Goal: Transaction & Acquisition: Purchase product/service

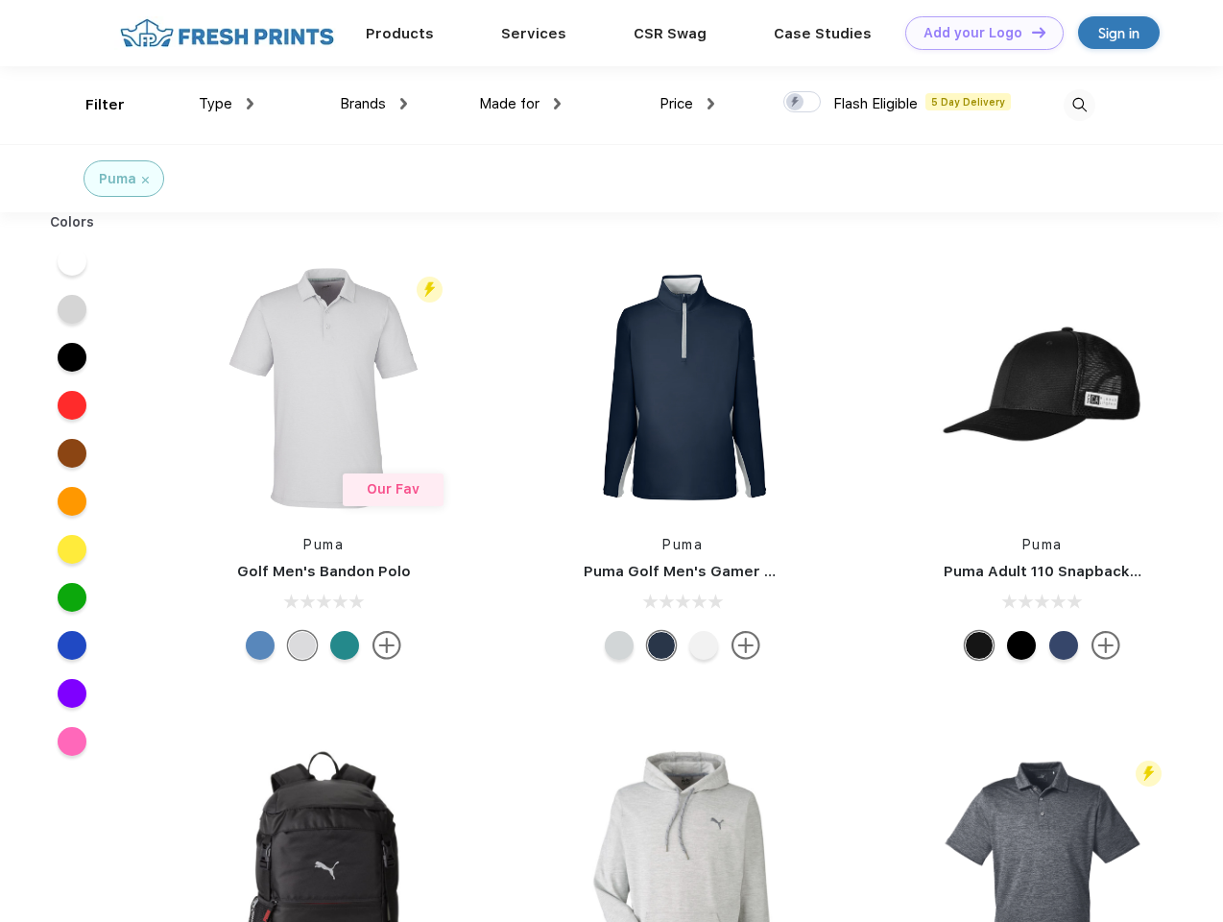
click at [977, 33] on link "Add your Logo Design Tool" at bounding box center [984, 33] width 158 height 34
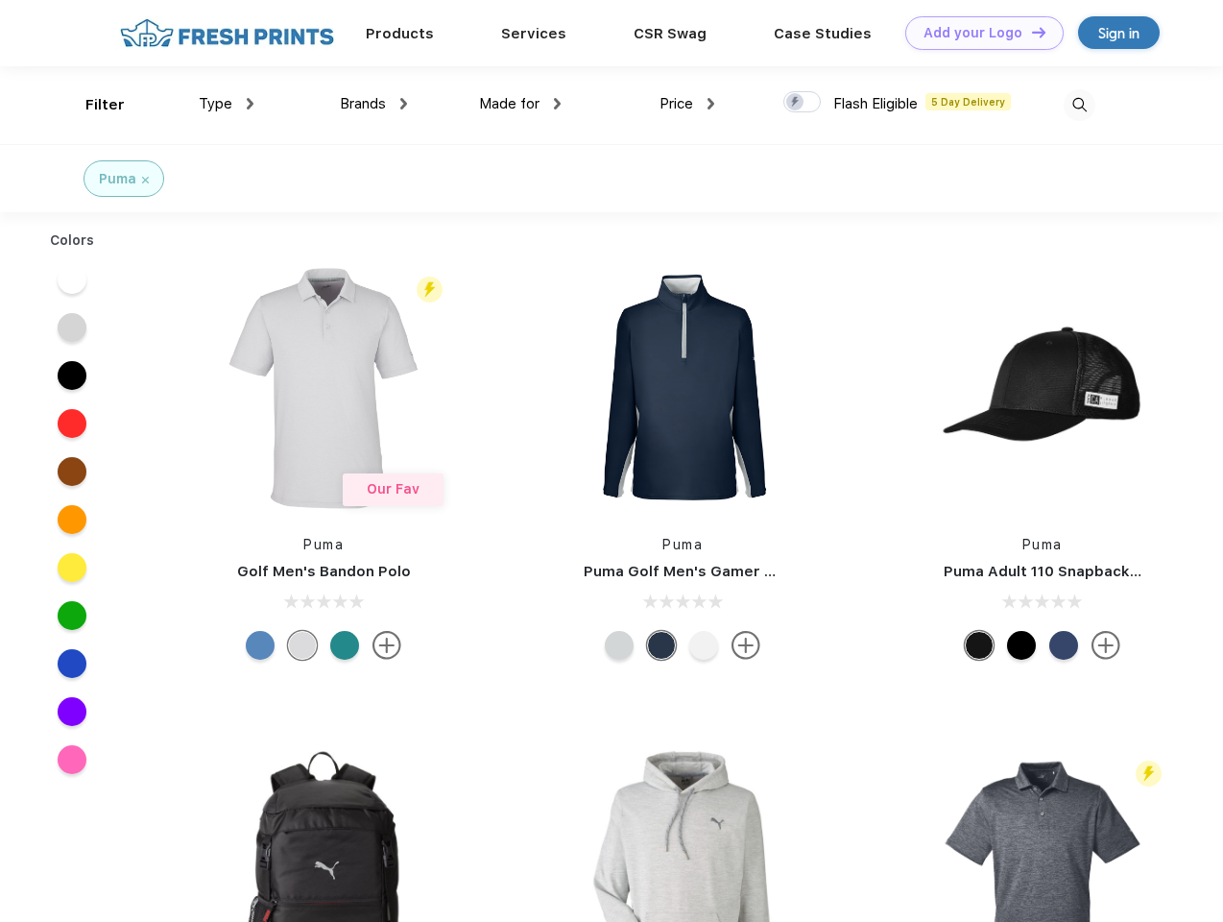
click at [0, 0] on div "Design Tool" at bounding box center [0, 0] width 0 height 0
click at [1030, 32] on link "Add your Logo Design Tool" at bounding box center [984, 33] width 158 height 34
click at [92, 105] on div "Filter" at bounding box center [104, 105] width 39 height 22
click at [227, 104] on span "Type" at bounding box center [216, 103] width 34 height 17
click at [373, 104] on span "Brands" at bounding box center [363, 103] width 46 height 17
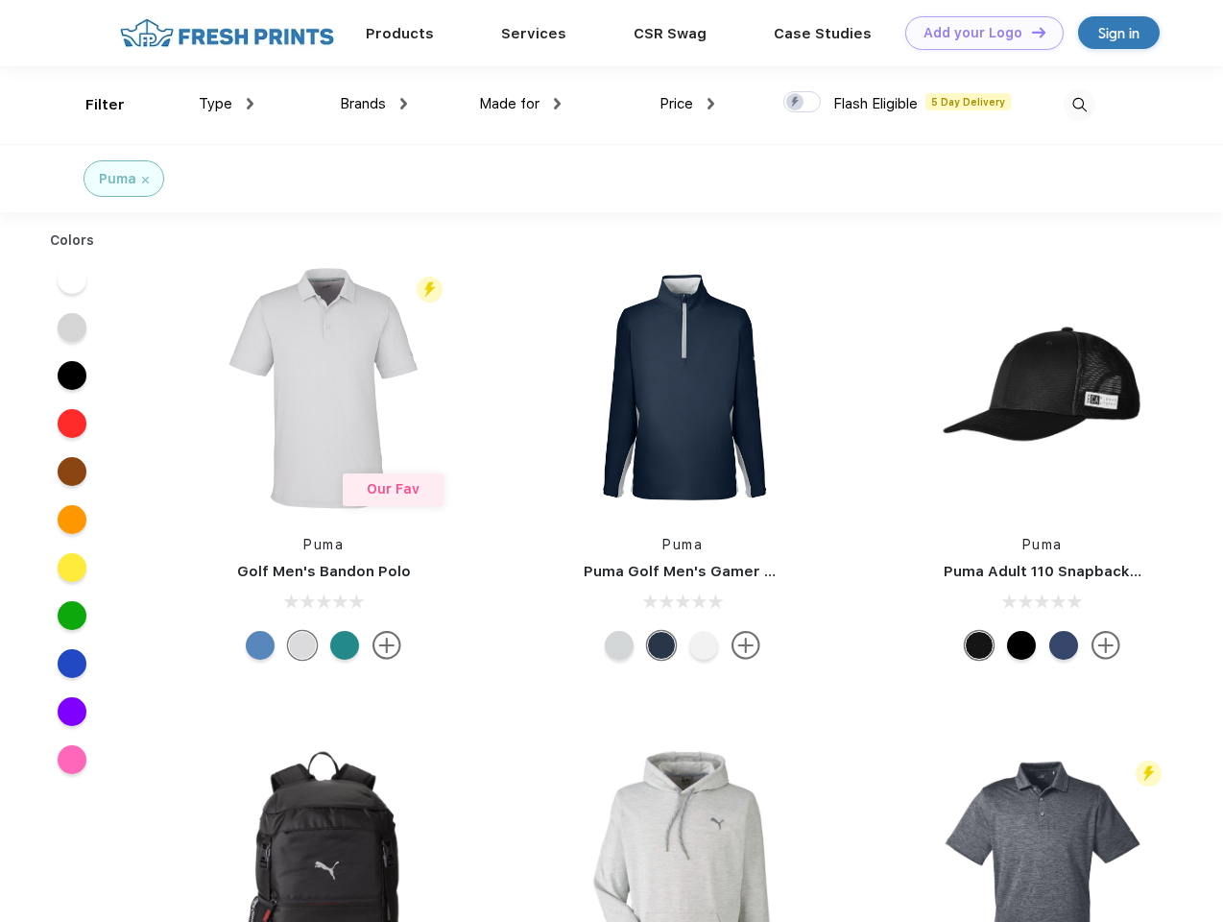
click at [520, 104] on span "Made for" at bounding box center [509, 103] width 60 height 17
click at [687, 104] on span "Price" at bounding box center [676, 103] width 34 height 17
click at [802, 103] on div at bounding box center [801, 101] width 37 height 21
click at [796, 103] on input "checkbox" at bounding box center [789, 96] width 12 height 12
click at [1079, 105] on img at bounding box center [1080, 105] width 32 height 32
